Goal: Information Seeking & Learning: Learn about a topic

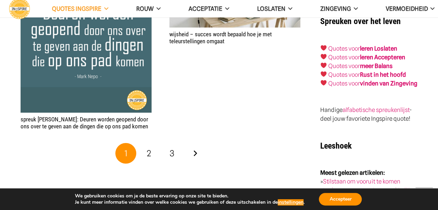
scroll to position [1159, 0]
click at [150, 148] on span "2" at bounding box center [149, 153] width 5 height 10
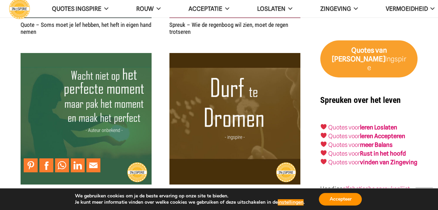
scroll to position [1081, 0]
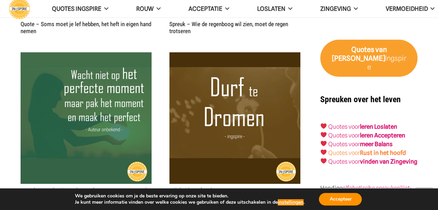
click at [367, 149] on strong "Rust in het hoofd" at bounding box center [383, 152] width 46 height 7
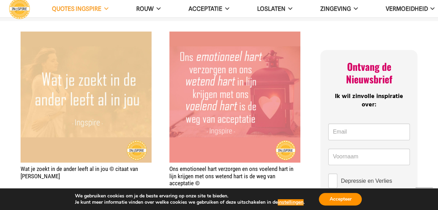
scroll to position [337, 0]
